Goal: Information Seeking & Learning: Learn about a topic

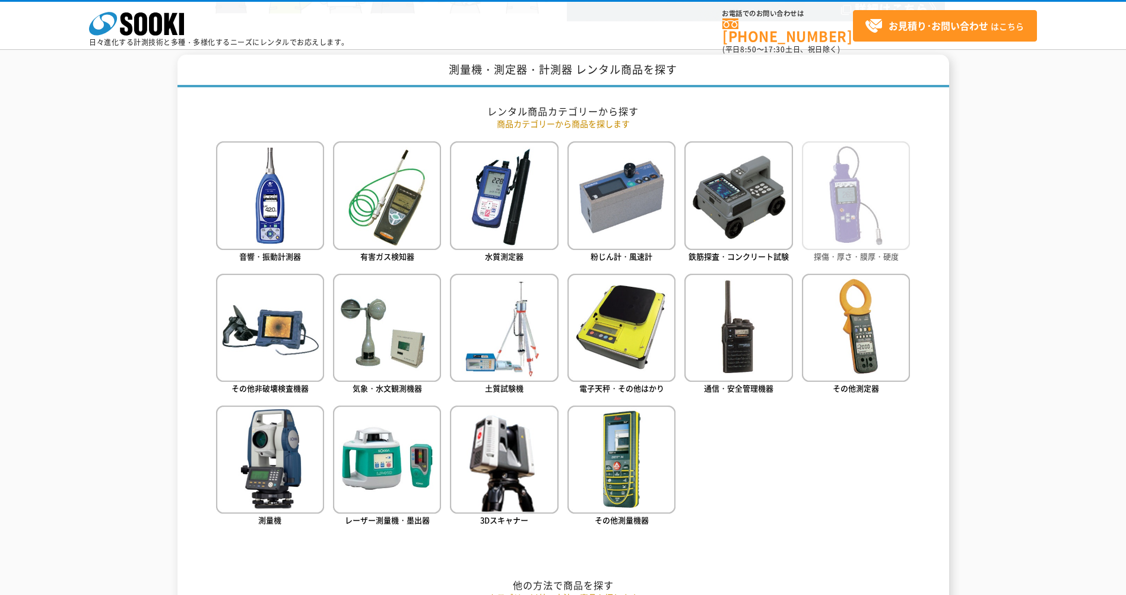
scroll to position [470, 0]
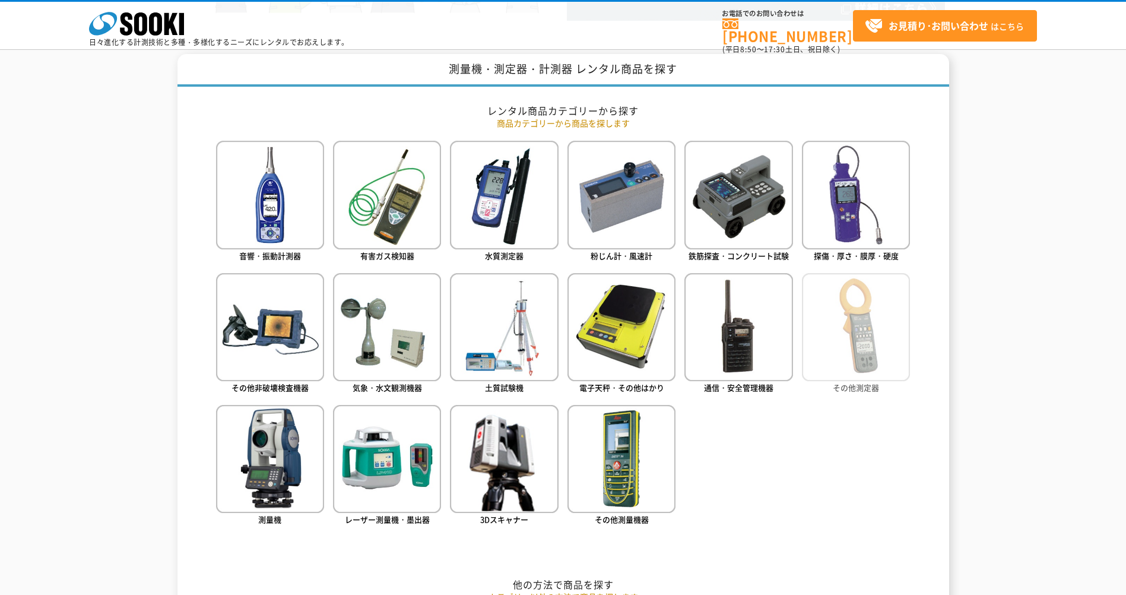
click at [840, 344] on img at bounding box center [856, 327] width 108 height 108
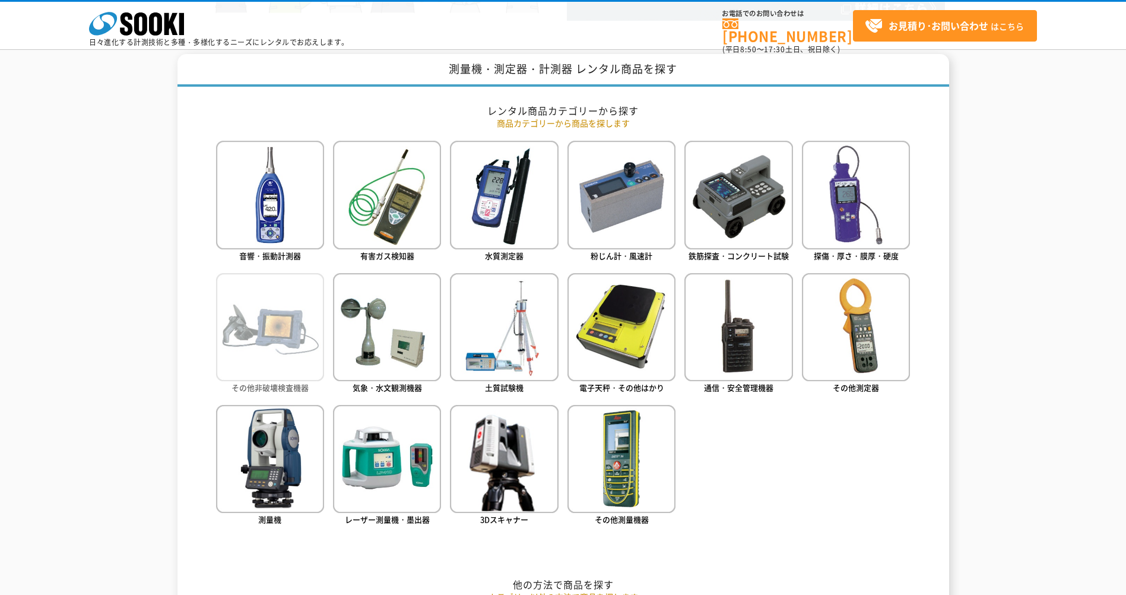
click at [294, 325] on img at bounding box center [270, 327] width 108 height 108
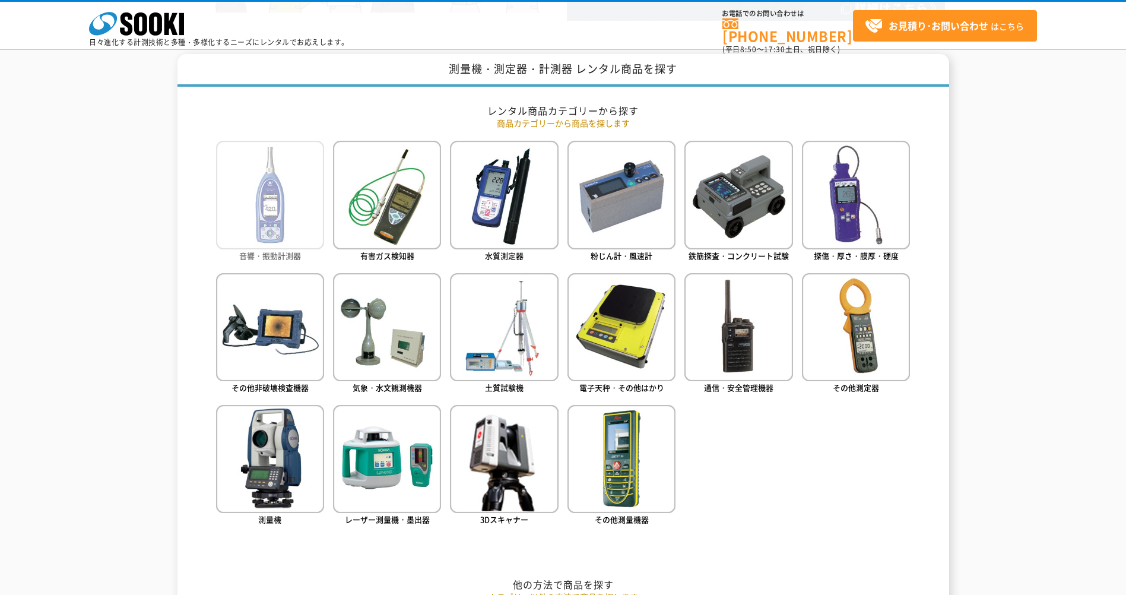
click at [292, 204] on img at bounding box center [270, 195] width 108 height 108
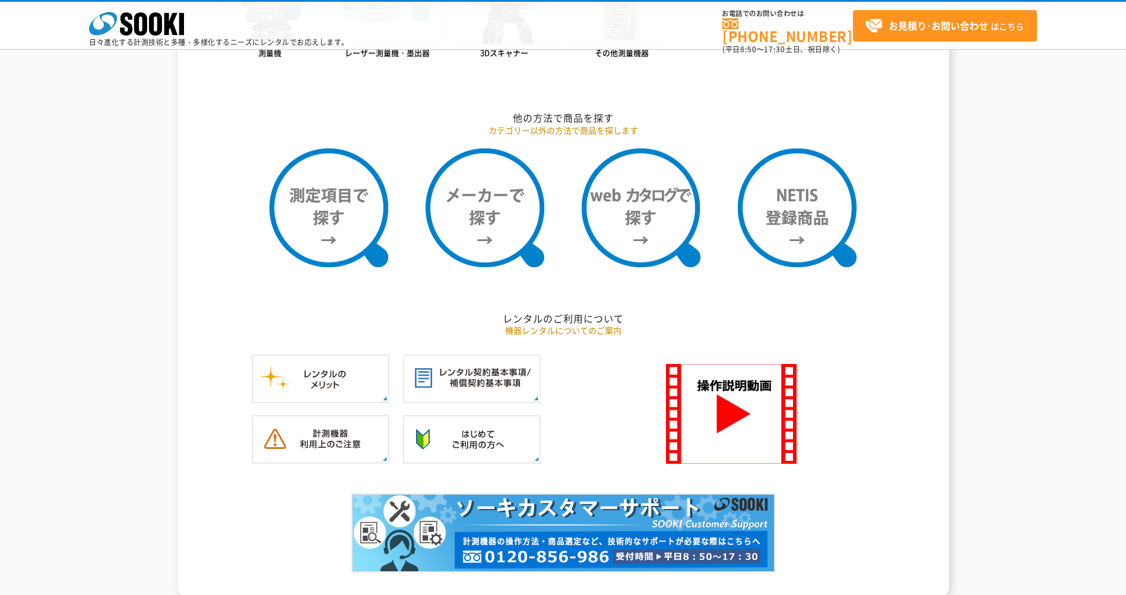
scroll to position [1005, 0]
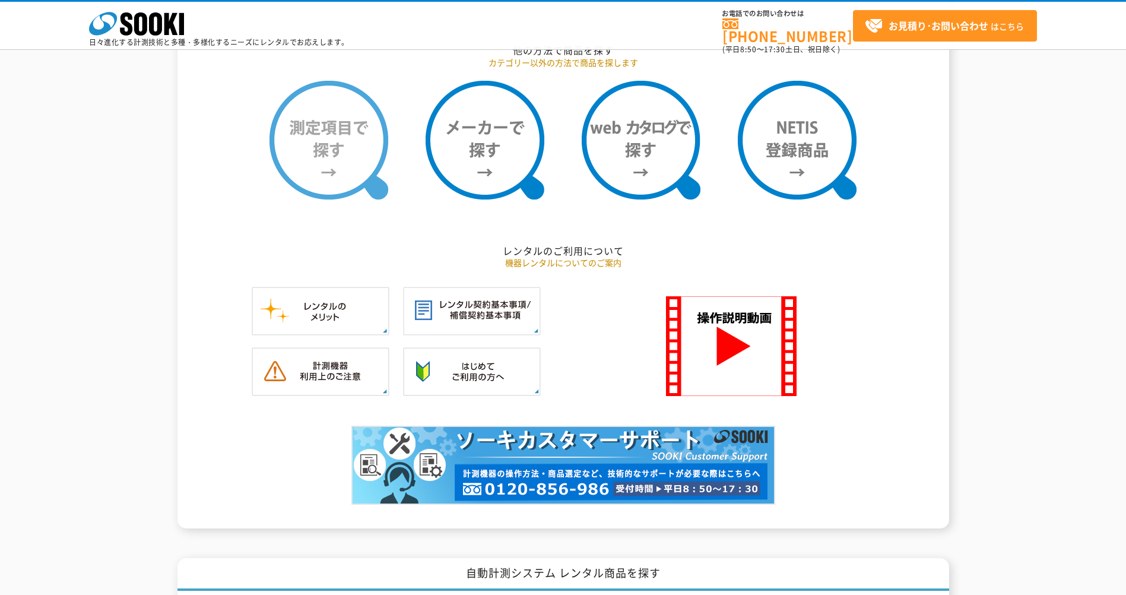
click at [336, 144] on img at bounding box center [329, 140] width 119 height 119
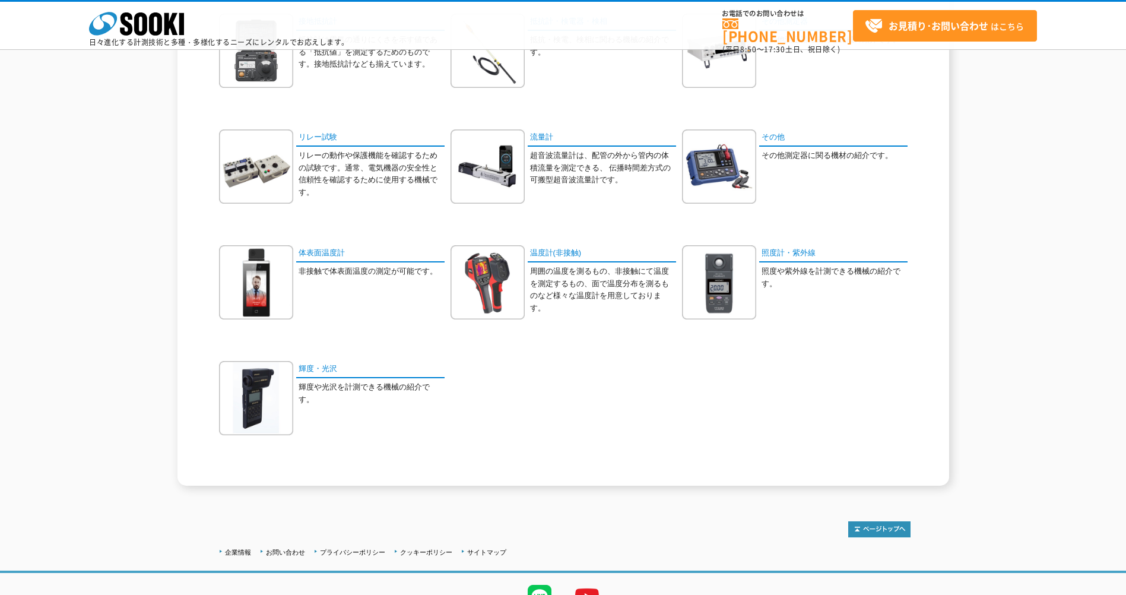
scroll to position [534, 0]
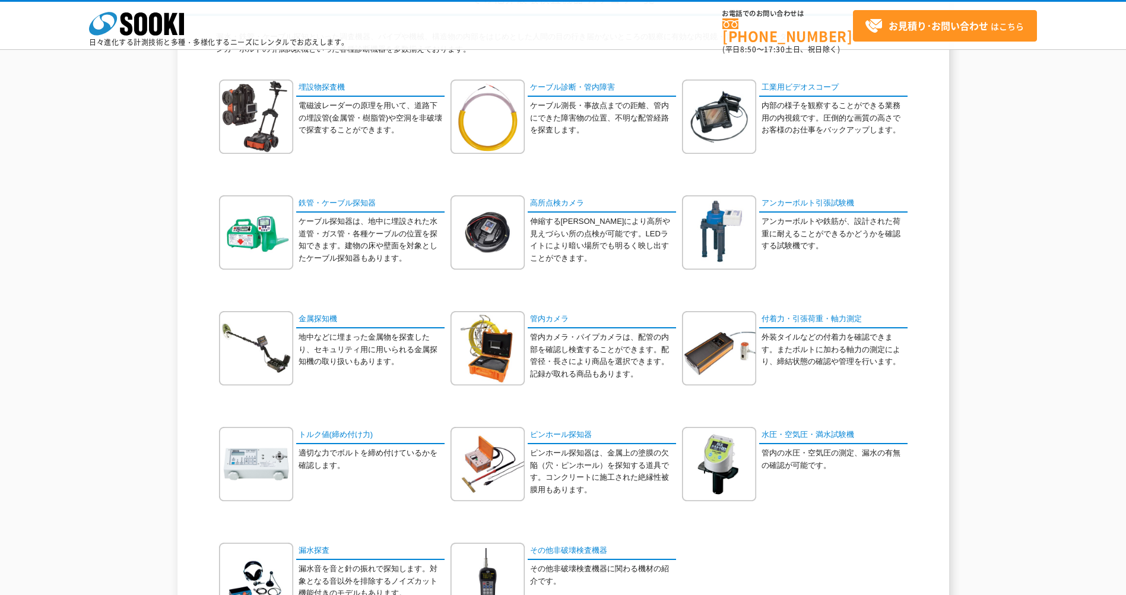
scroll to position [178, 0]
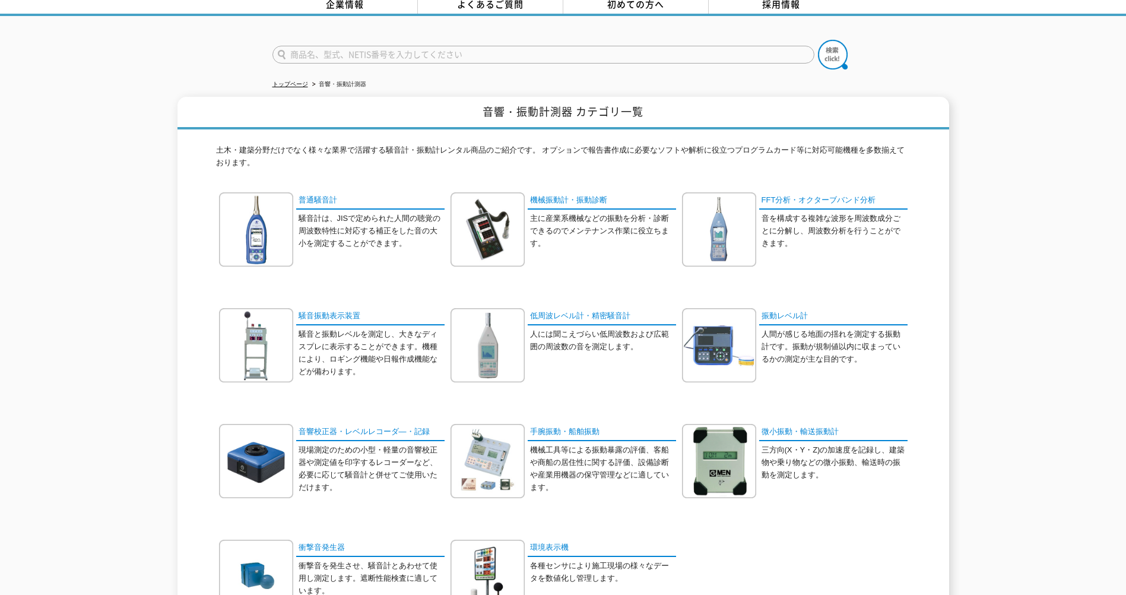
scroll to position [59, 0]
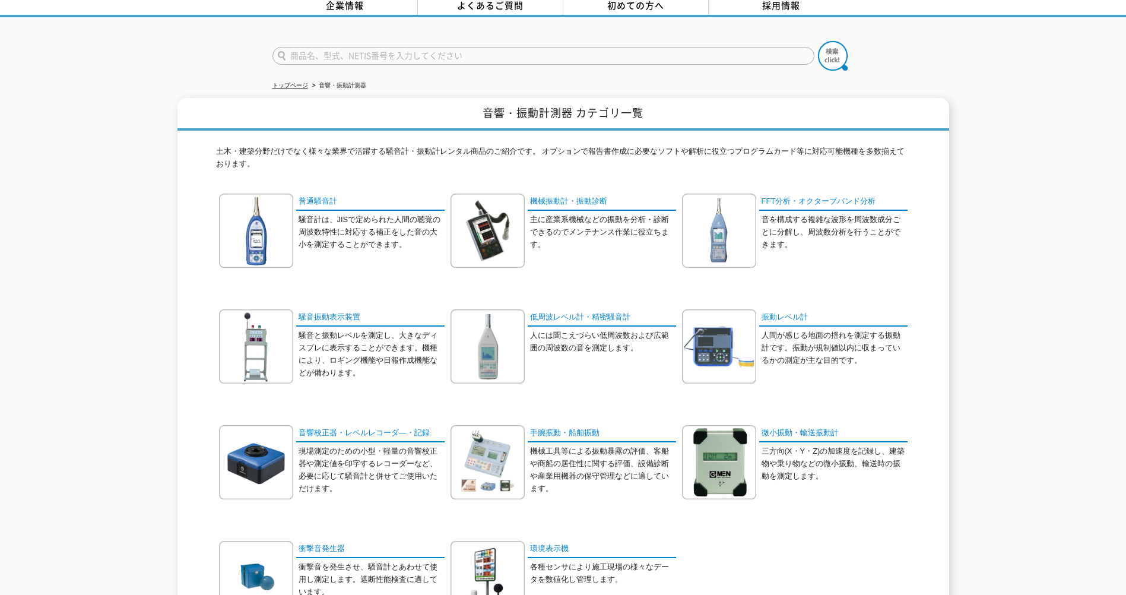
click at [932, 397] on div "音響・振動計測器 カテゴリ一覧 土木・建築分野だけでなく様々な業界で活躍する騒音計・振動計レンタル商品のご紹介です。 オプションで報告書作成に必要なソフトや解…" at bounding box center [564, 382] width 772 height 568
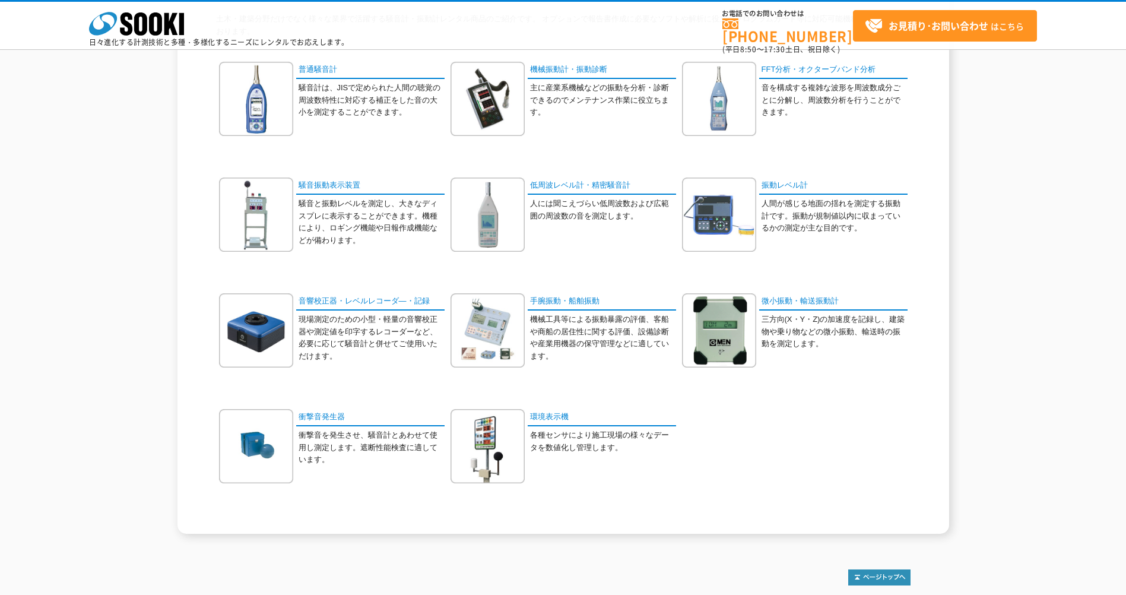
scroll to position [119, 0]
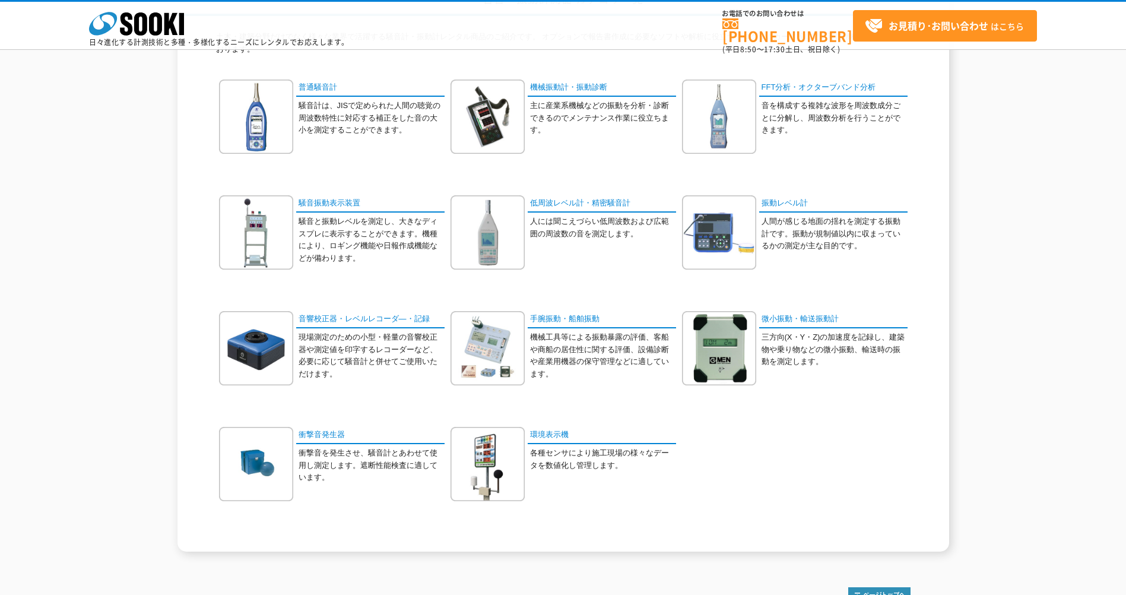
click at [588, 274] on div "低周波レベル計・精密騒音計 人には聞こえづらい低周波数および広範囲の周波数の音を測定します。" at bounding box center [564, 241] width 226 height 92
click at [334, 204] on link "騒音振動表示装置" at bounding box center [370, 203] width 148 height 17
click at [608, 347] on p "機械工具等による振動暴露の評価、客船や商船の居住性に関する評価、設備診断や産業用機器の保守管理などに適しています。" at bounding box center [603, 355] width 146 height 49
click at [811, 242] on p "人間が感じる地面の揺れを測定する振動計です。振動が規制値以内に収まっているかの測定が主な目的です。" at bounding box center [835, 234] width 146 height 37
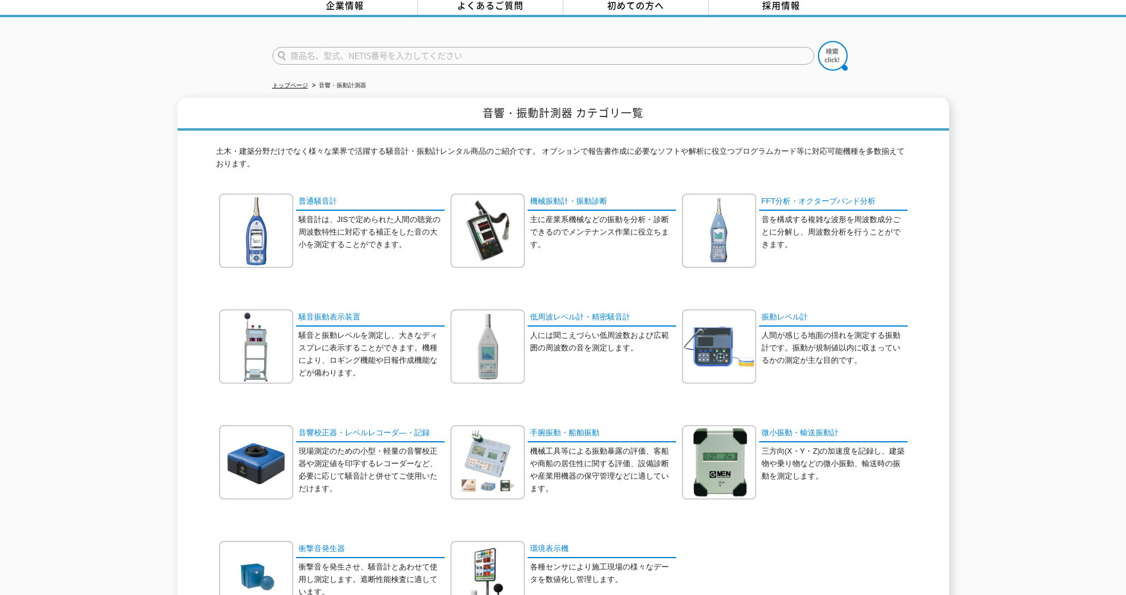
scroll to position [0, 0]
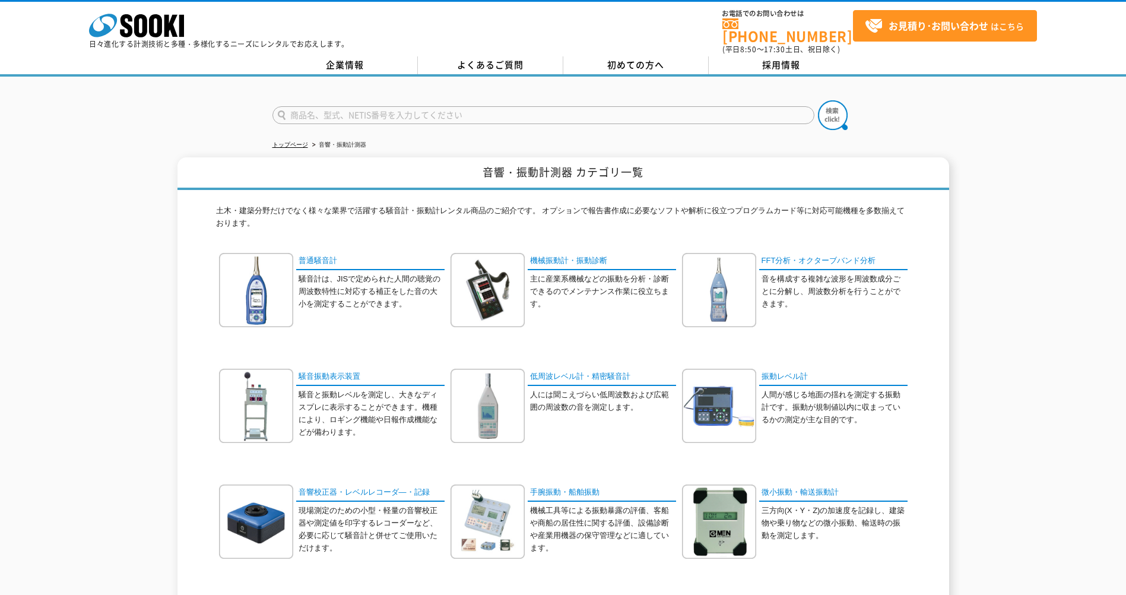
drag, startPoint x: 533, startPoint y: 248, endPoint x: 529, endPoint y: 243, distance: 6.3
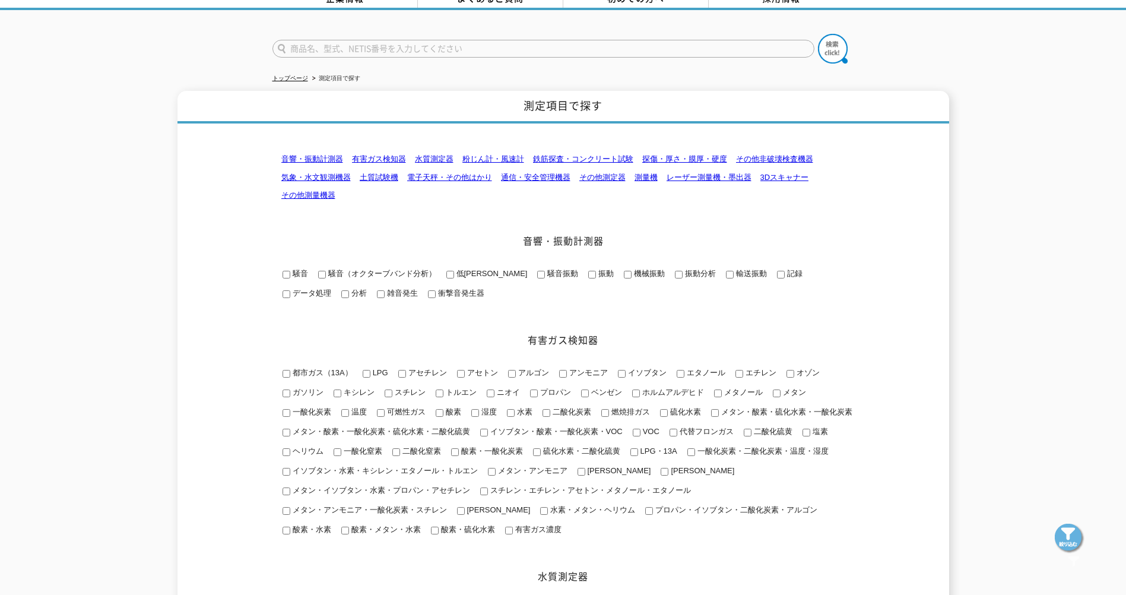
scroll to position [59, 0]
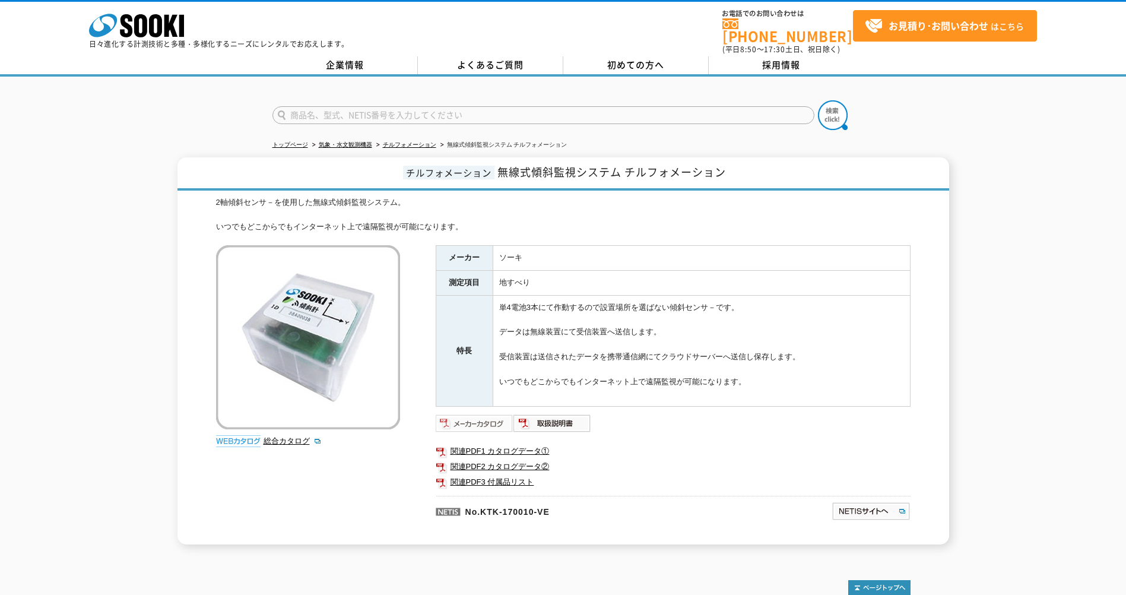
click at [480, 419] on img at bounding box center [475, 423] width 78 height 19
